Goal: Information Seeking & Learning: Learn about a topic

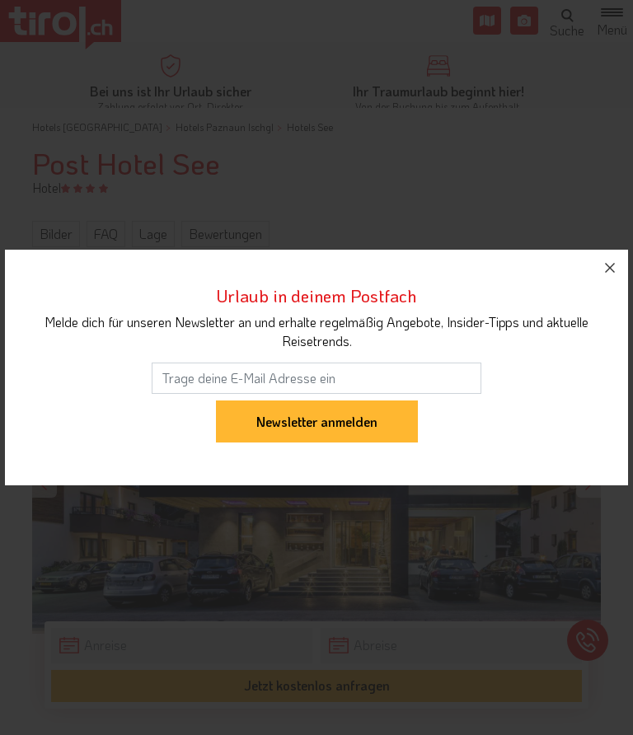
click at [601, 264] on icon "button" at bounding box center [610, 268] width 20 height 20
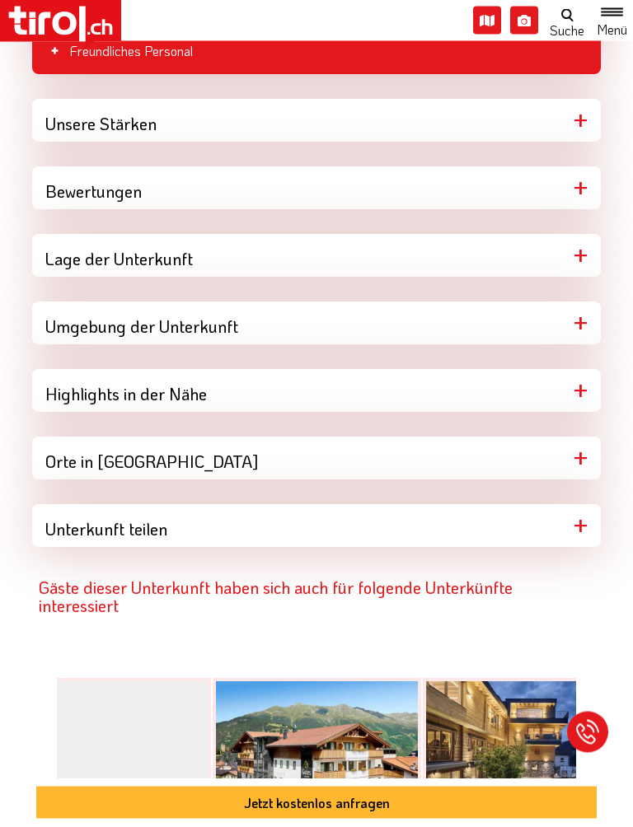
scroll to position [1275, 0]
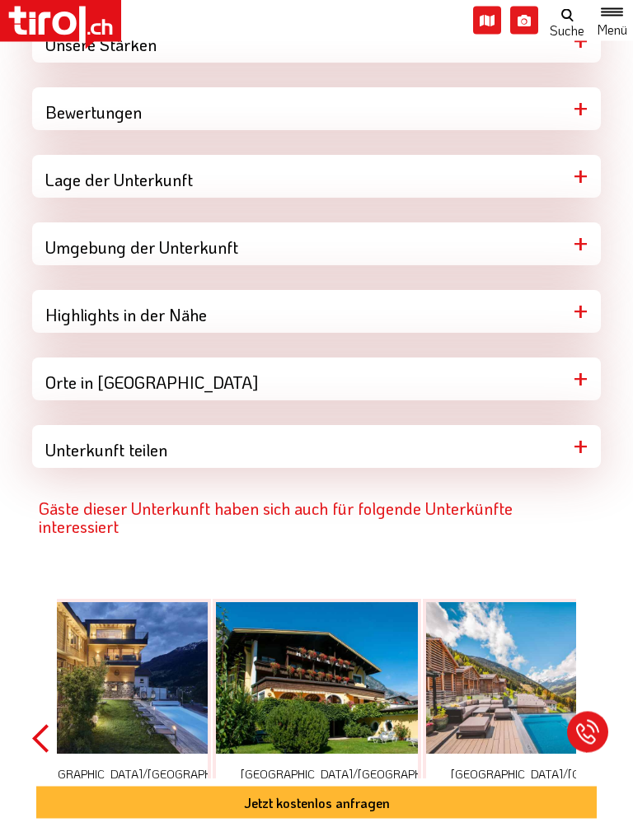
click at [40, 723] on button "Previous" at bounding box center [40, 740] width 16 height 372
click at [511, 679] on div at bounding box center [527, 679] width 202 height 152
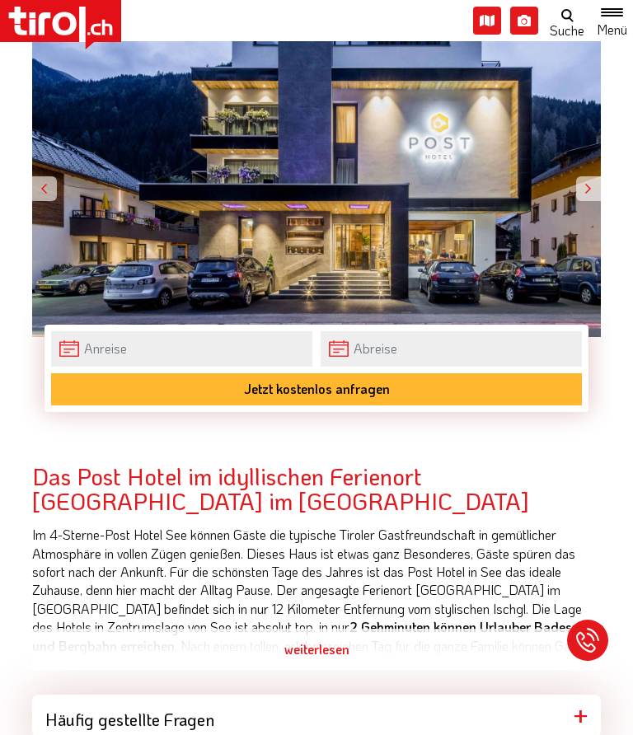
scroll to position [297, 0]
click at [330, 648] on div "weiterlesen" at bounding box center [316, 649] width 568 height 41
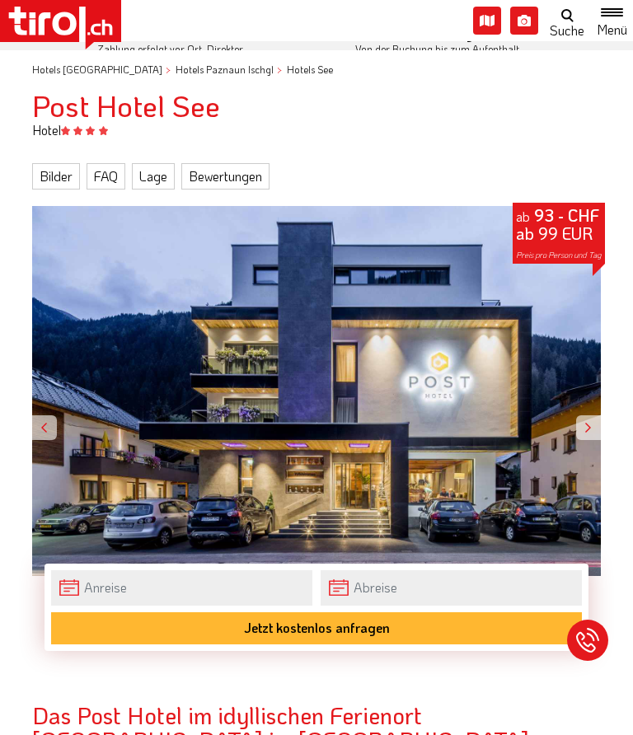
scroll to position [0, 0]
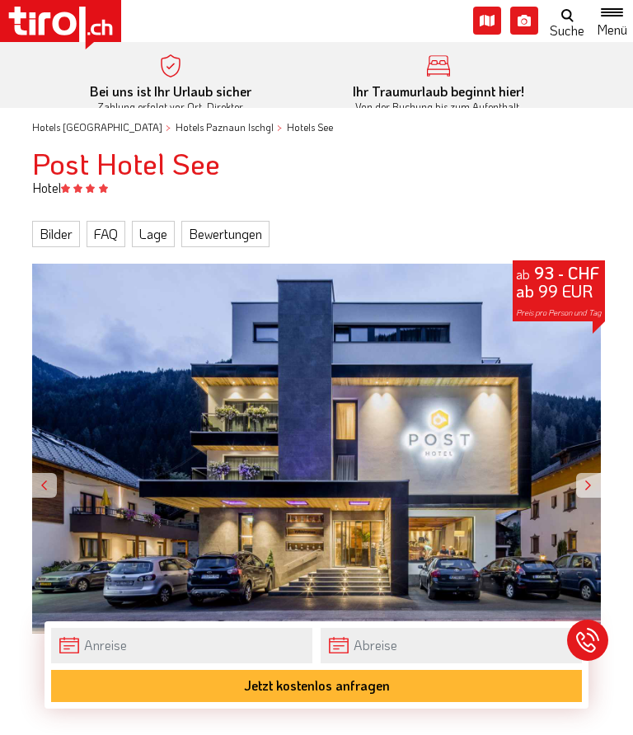
click at [63, 221] on link "Bilder" at bounding box center [56, 234] width 48 height 26
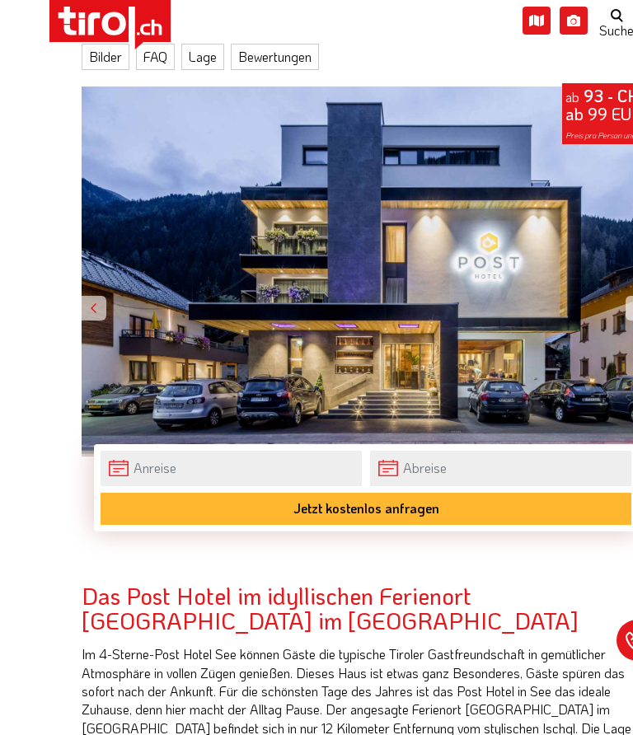
scroll to position [180, 0]
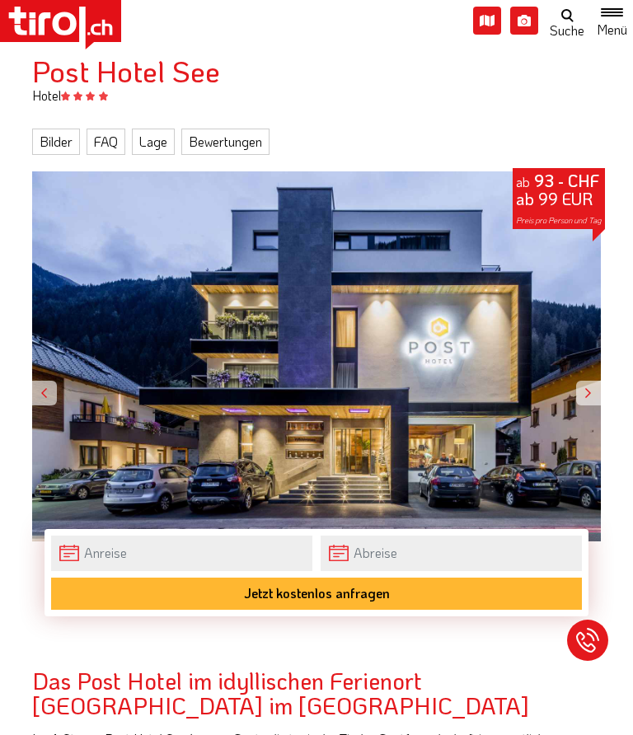
click at [64, 139] on link "Bilder" at bounding box center [56, 142] width 48 height 26
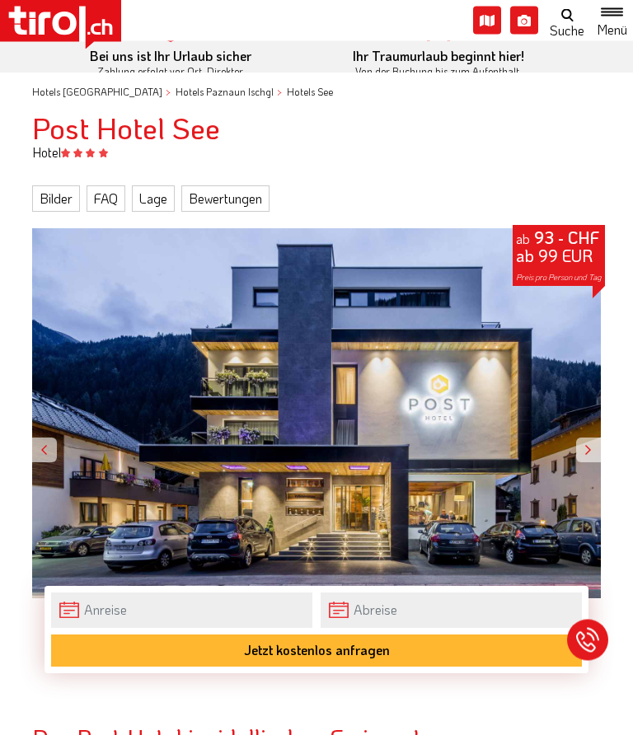
scroll to position [0, 0]
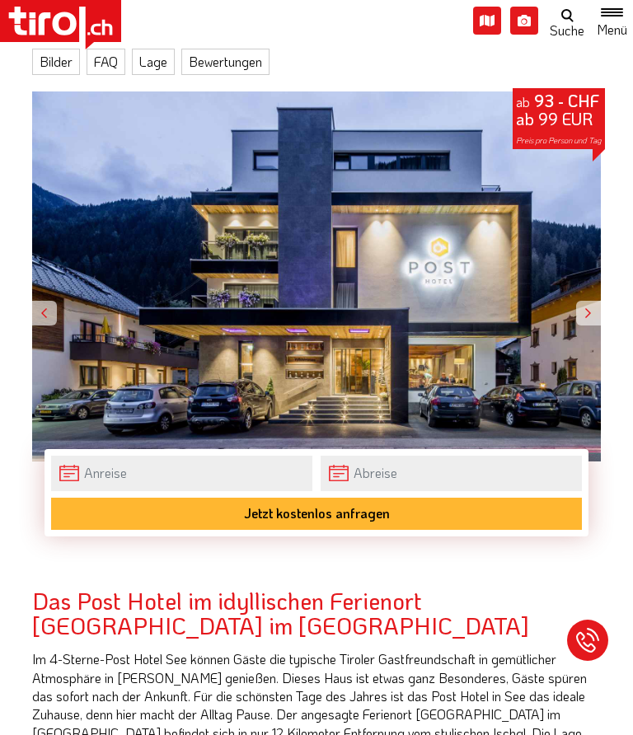
scroll to position [172, 0]
click at [594, 311] on div at bounding box center [588, 313] width 25 height 25
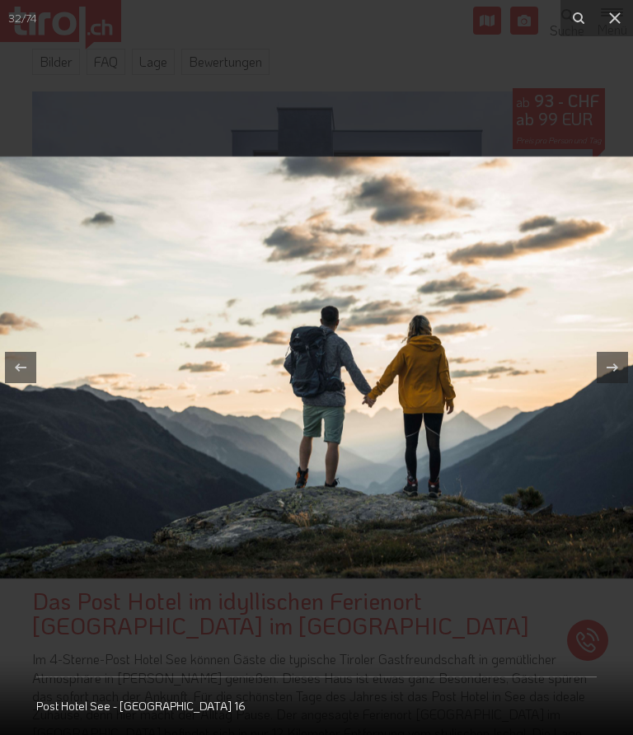
click at [619, 29] on button at bounding box center [614, 18] width 36 height 36
